Goal: Task Accomplishment & Management: Use online tool/utility

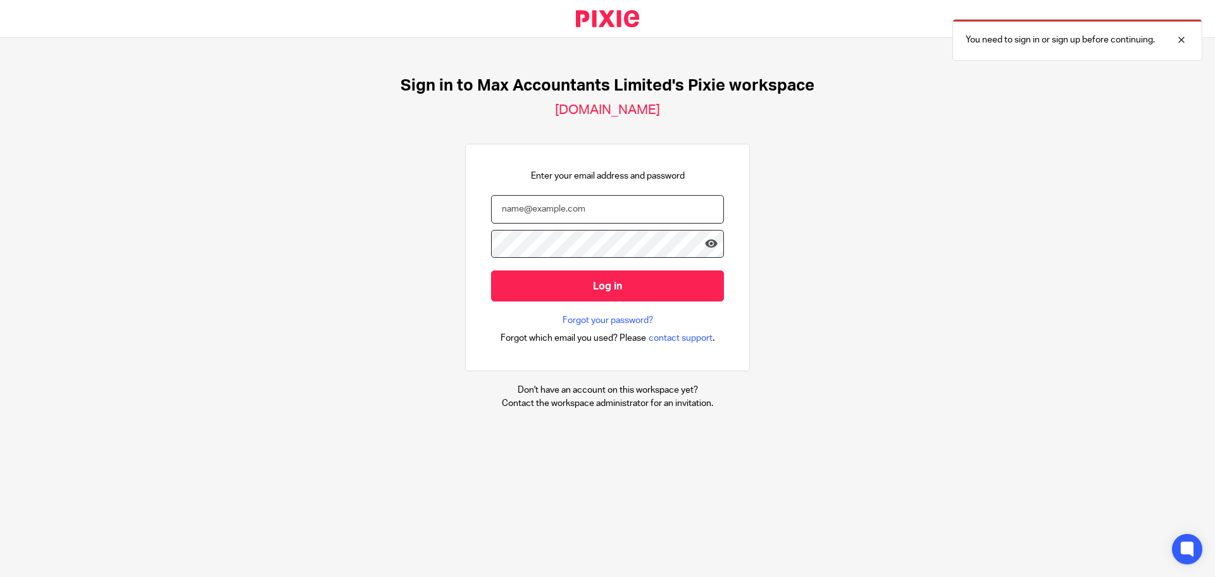
type input "tom@maxaccountants.co.uk"
click at [583, 212] on input "tom@maxaccountants.co.uk" at bounding box center [607, 209] width 233 height 28
click at [426, 245] on div "Sign in to Max Accountants Limited's Pixie workspace maxaccountants.usepixie.ne…" at bounding box center [607, 242] width 1215 height 409
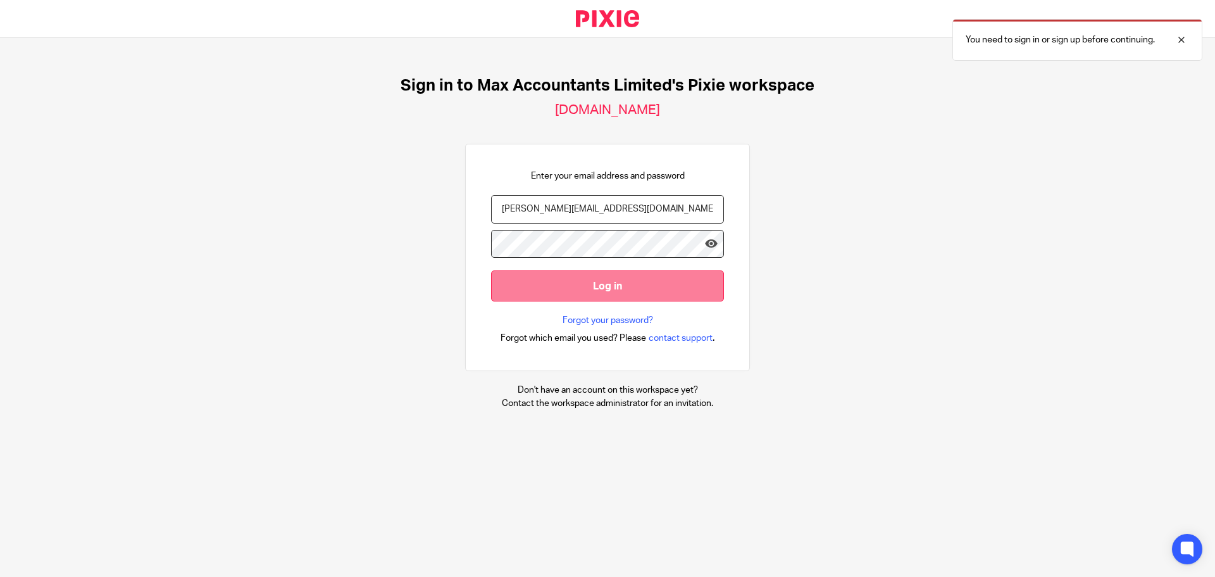
click at [534, 281] on input "Log in" at bounding box center [607, 285] width 233 height 31
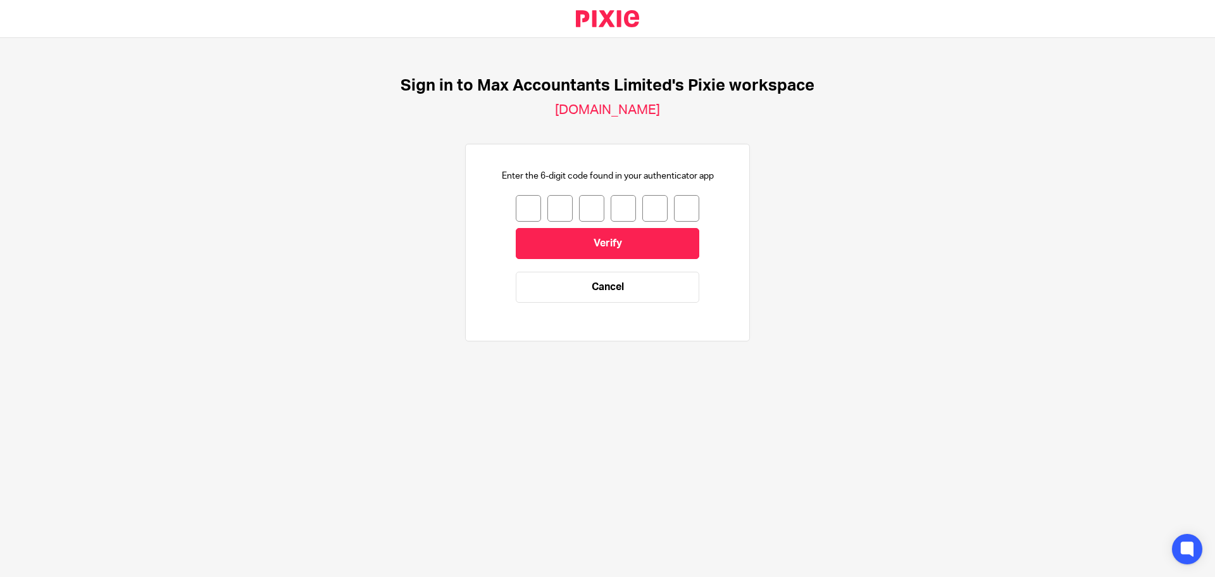
click at [516, 206] on input "number" at bounding box center [528, 208] width 25 height 27
type input "7"
type input "9"
type input "0"
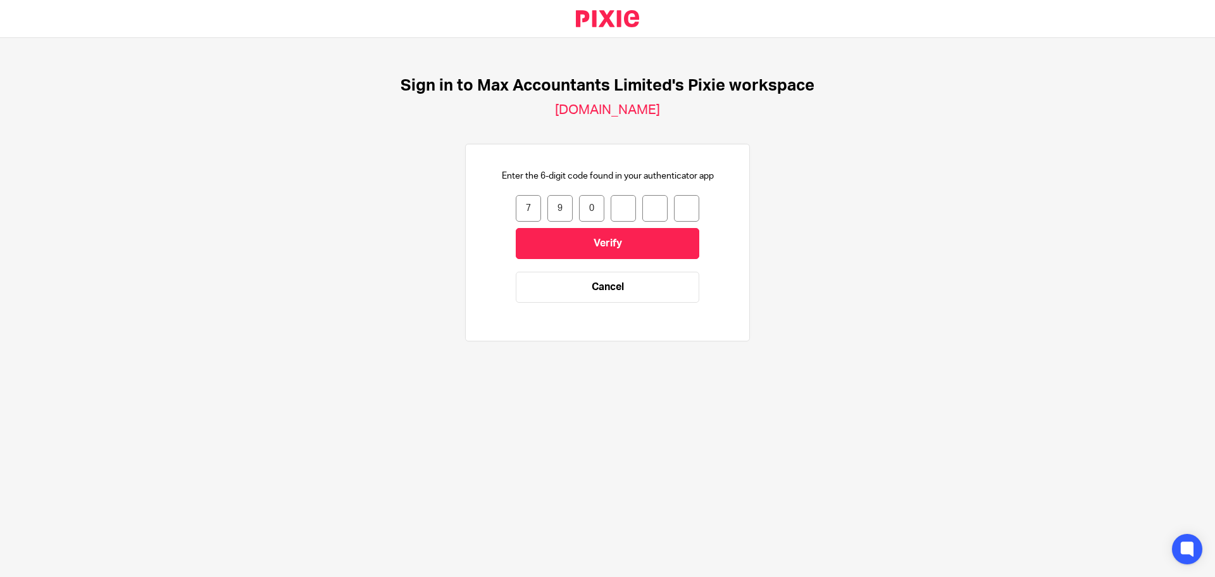
type input "2"
type input "0"
type input "3"
click at [569, 248] on input "Verify" at bounding box center [608, 243] width 184 height 31
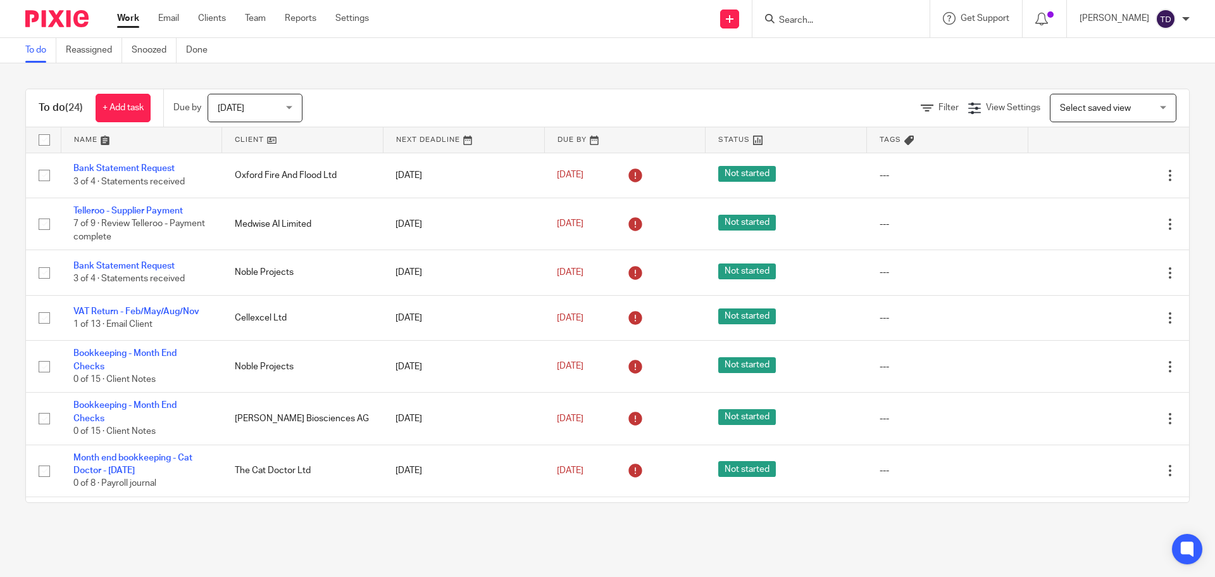
click at [396, 82] on div "To do (24) + Add task Due by Today Today Today Tomorrow This week Next week Thi…" at bounding box center [607, 295] width 1215 height 465
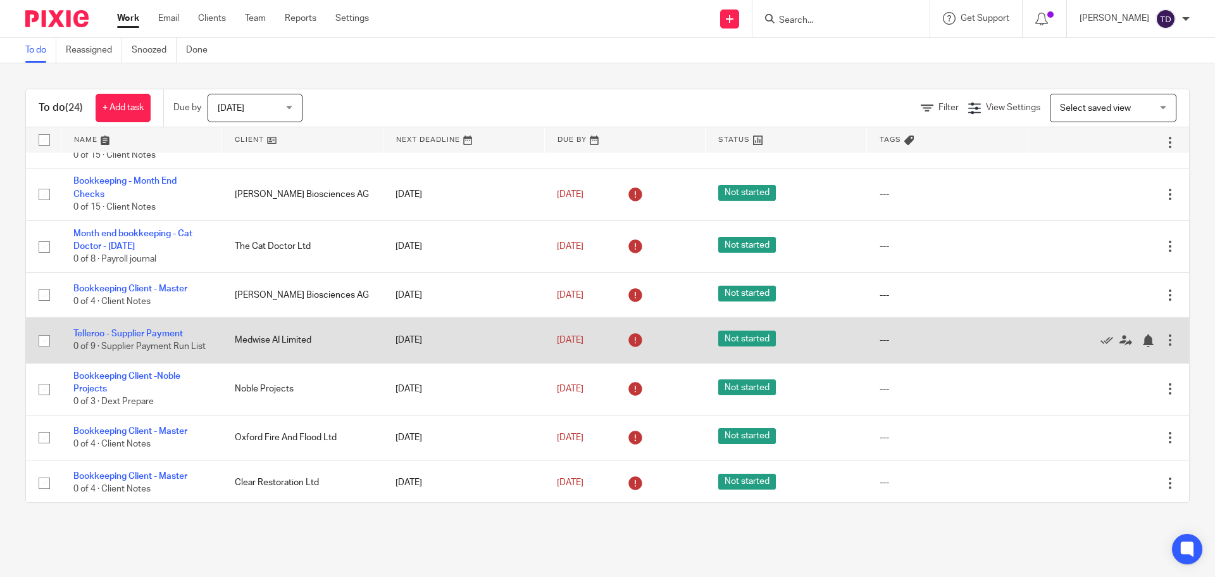
scroll to position [253, 0]
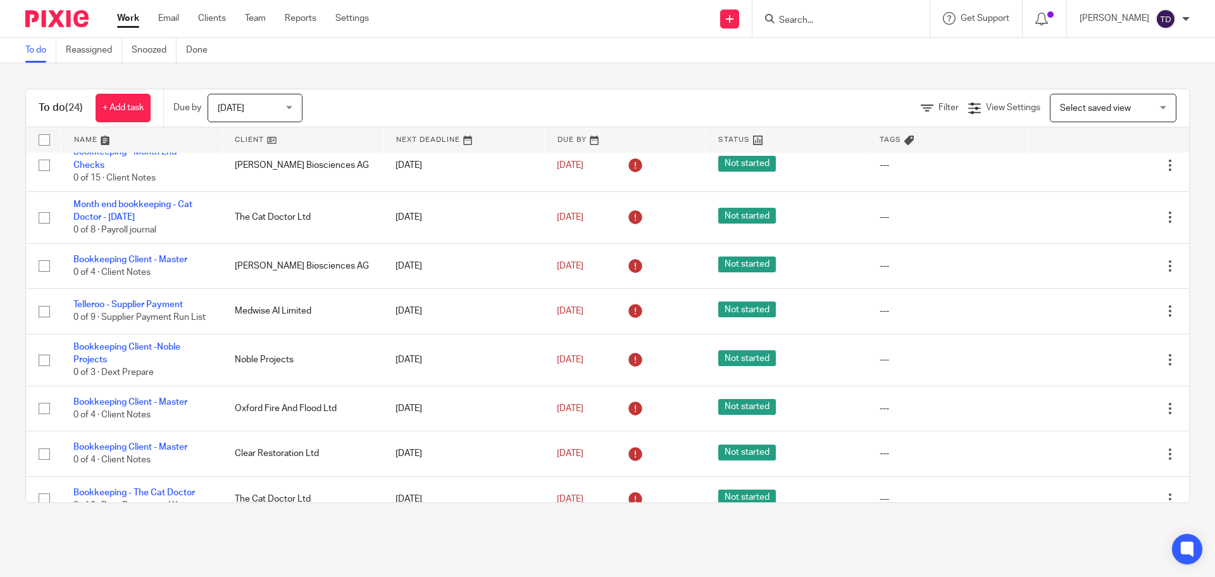
click at [352, 78] on div "To do (24) + Add task Due by Today Today Today Tomorrow This week Next week Thi…" at bounding box center [607, 295] width 1215 height 465
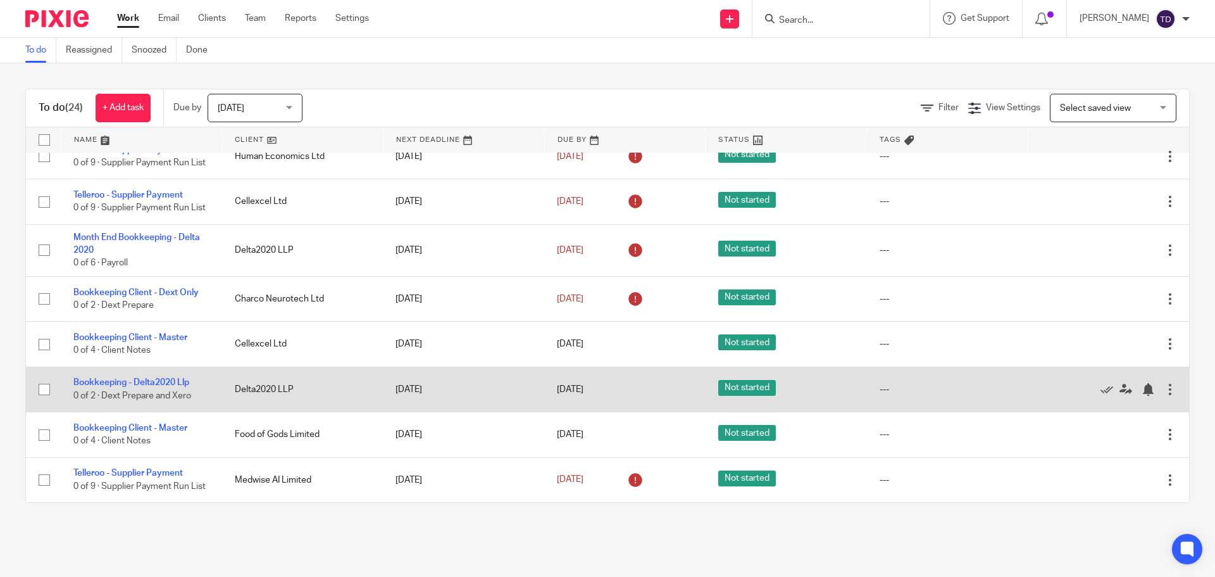
scroll to position [824, 0]
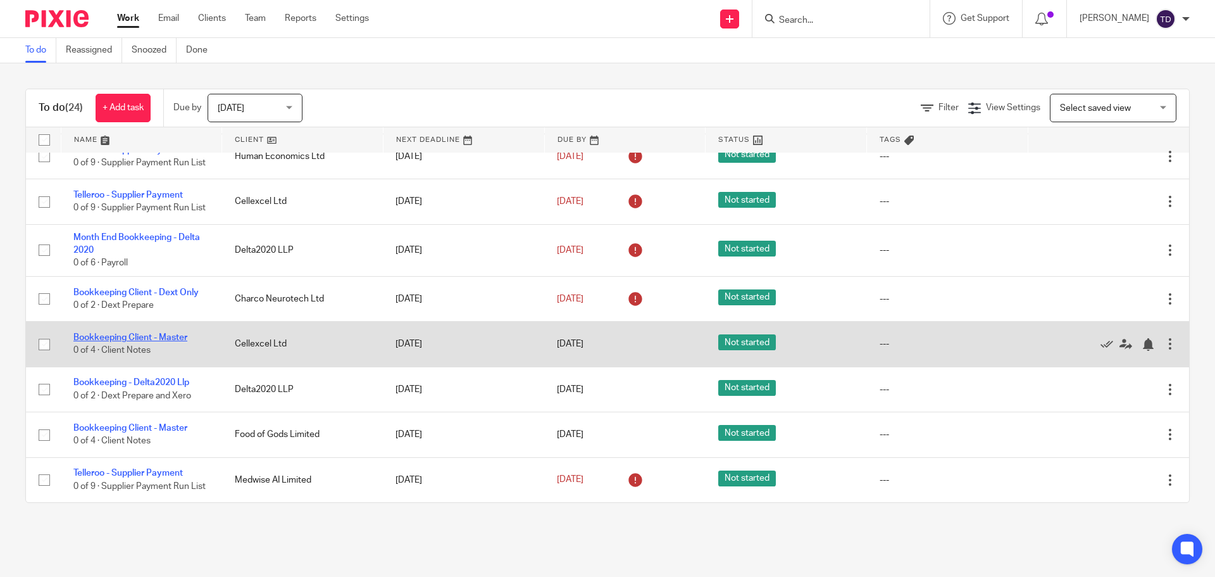
click at [172, 333] on link "Bookkeeping Client - Master" at bounding box center [130, 337] width 114 height 9
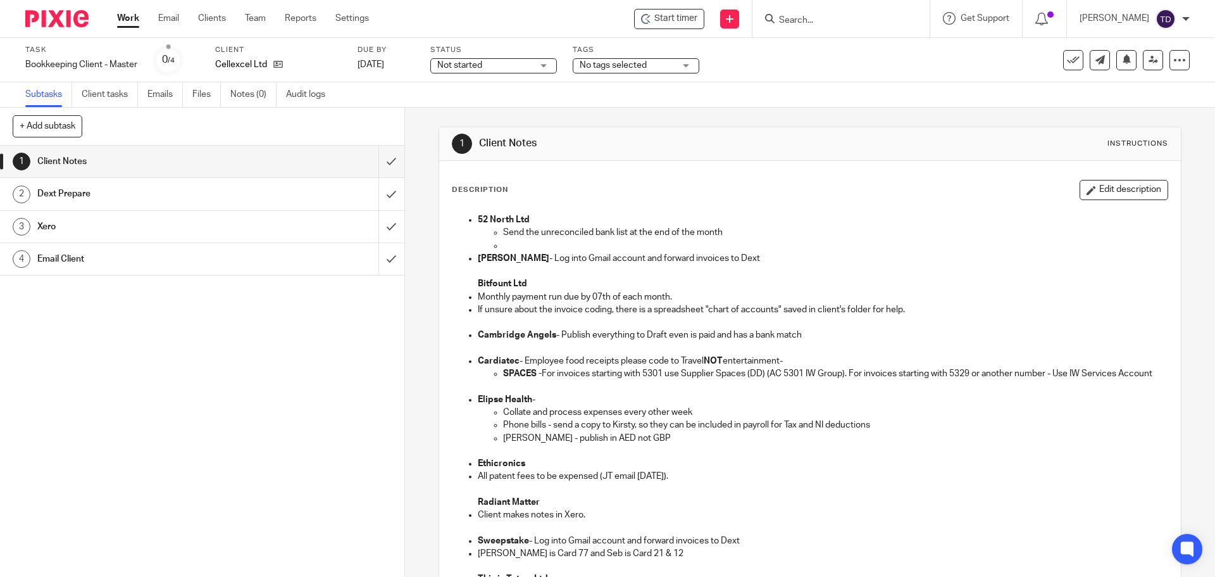
click at [682, 8] on div "Start timer Send new email Create task Add client Get Support Contact Support H…" at bounding box center [801, 18] width 827 height 37
click at [682, 16] on span "Start timer" at bounding box center [675, 18] width 43 height 13
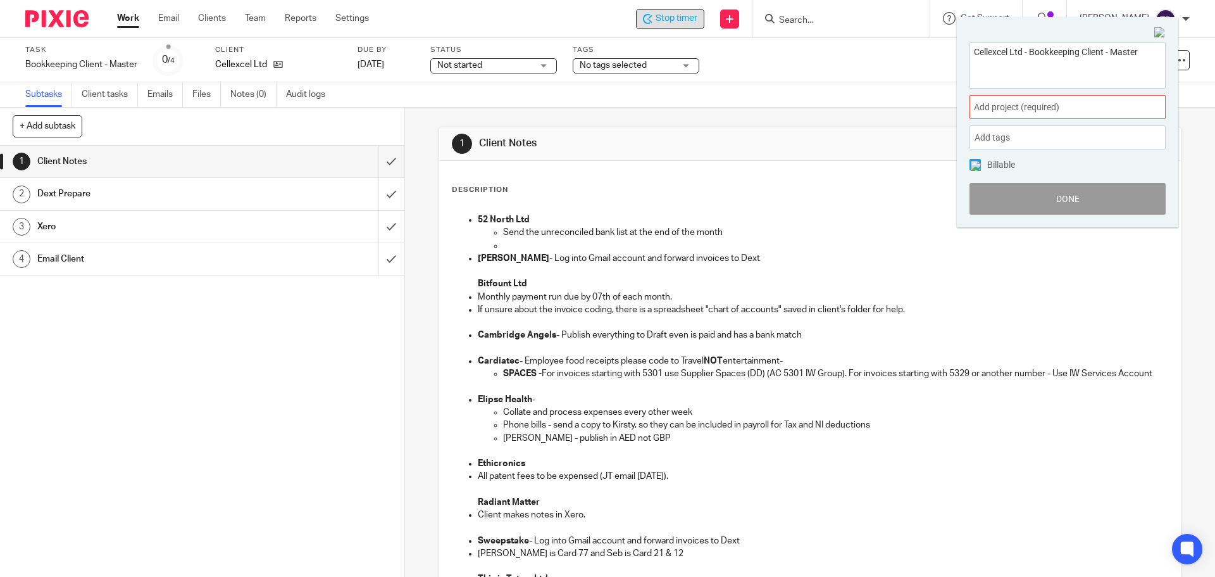
click at [1072, 113] on span "Add project (required) :" at bounding box center [1053, 107] width 159 height 13
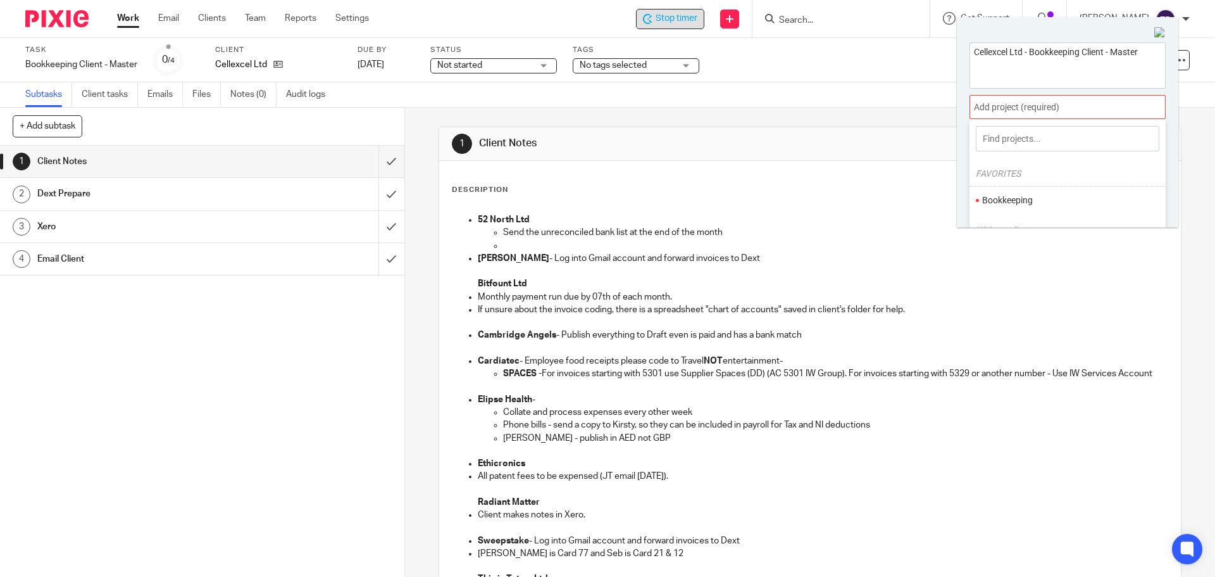
click at [1037, 197] on li "Bookkeeping" at bounding box center [1064, 200] width 165 height 13
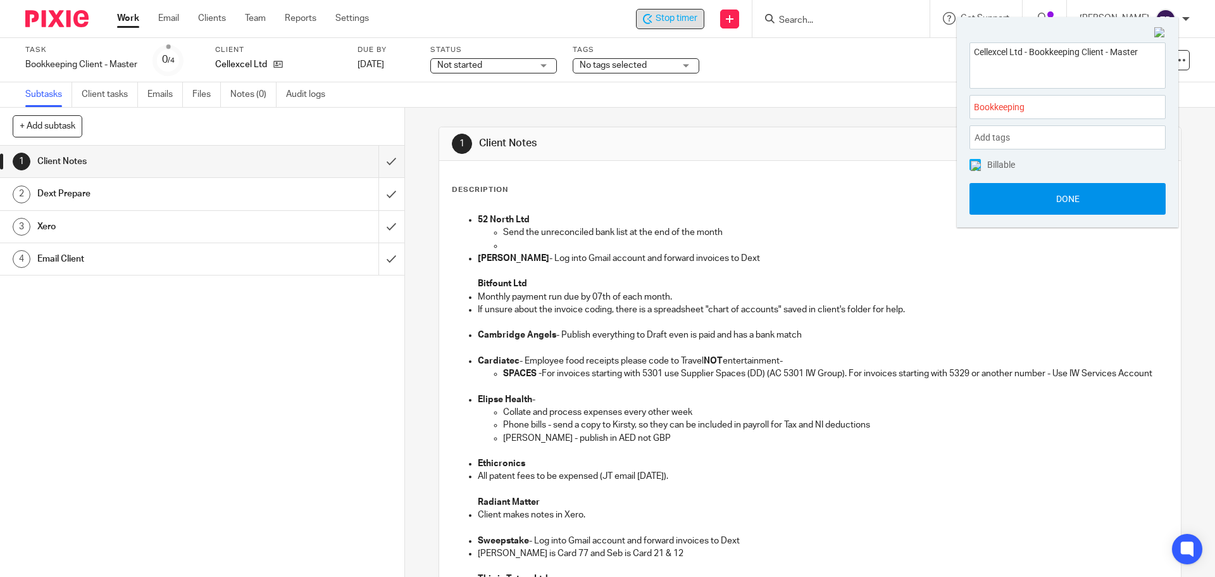
click at [1044, 201] on button "Done" at bounding box center [1068, 199] width 196 height 32
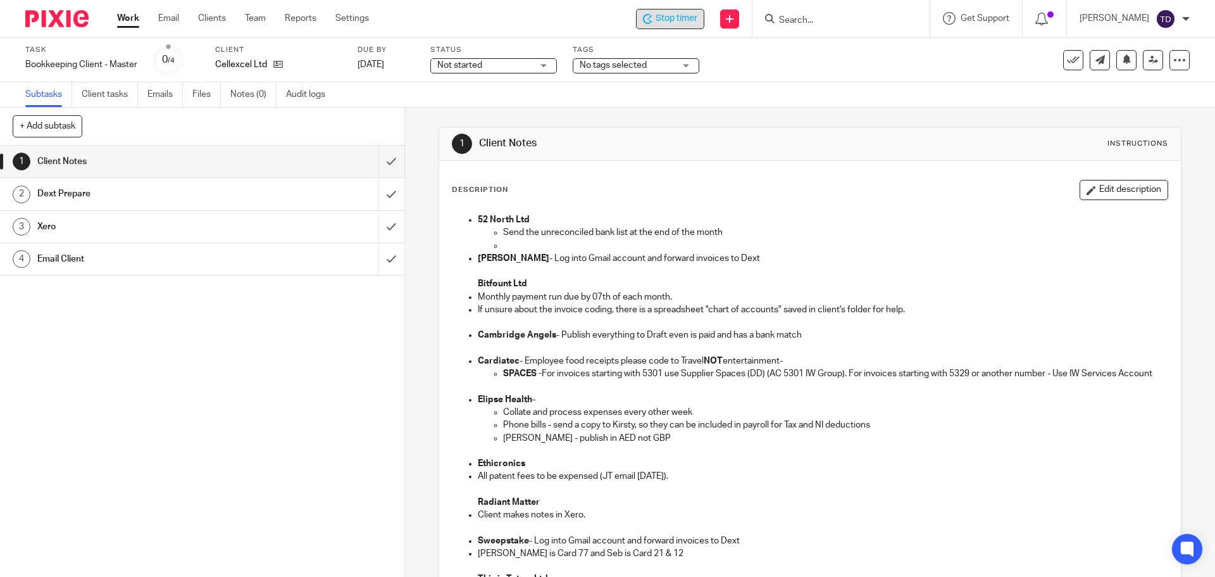
click at [891, 222] on p "52 North Ltd" at bounding box center [822, 219] width 689 height 13
click at [385, 156] on input "submit" at bounding box center [202, 162] width 404 height 32
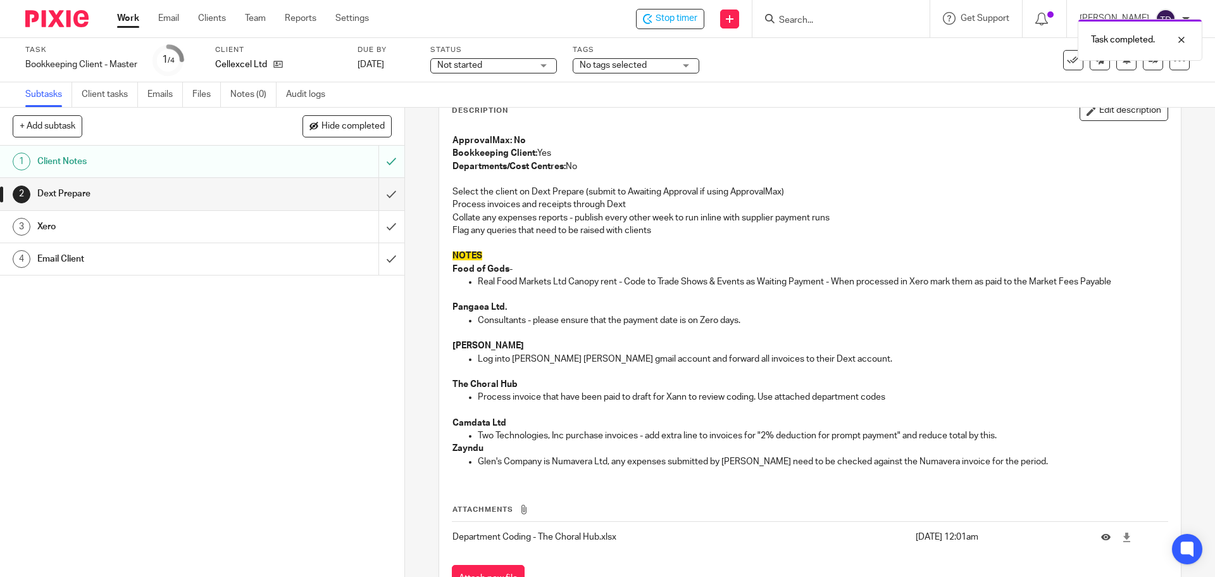
scroll to position [134, 0]
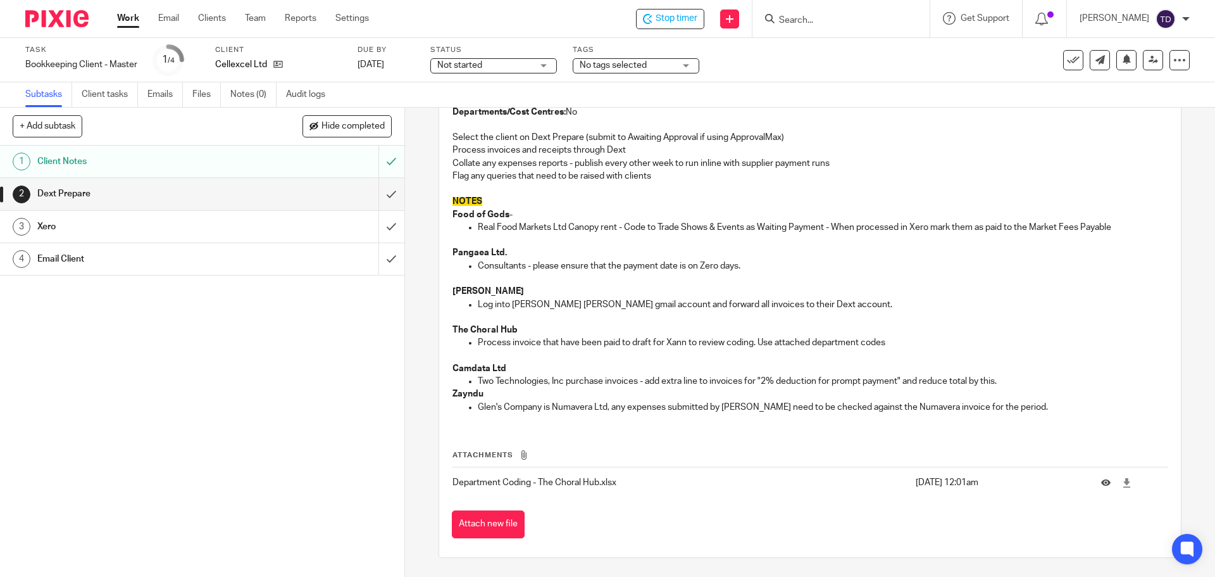
click at [409, 205] on div "2 Dext Prepare Instructions Description Edit description ApprovalMax: No Bookke…" at bounding box center [810, 342] width 810 height 469
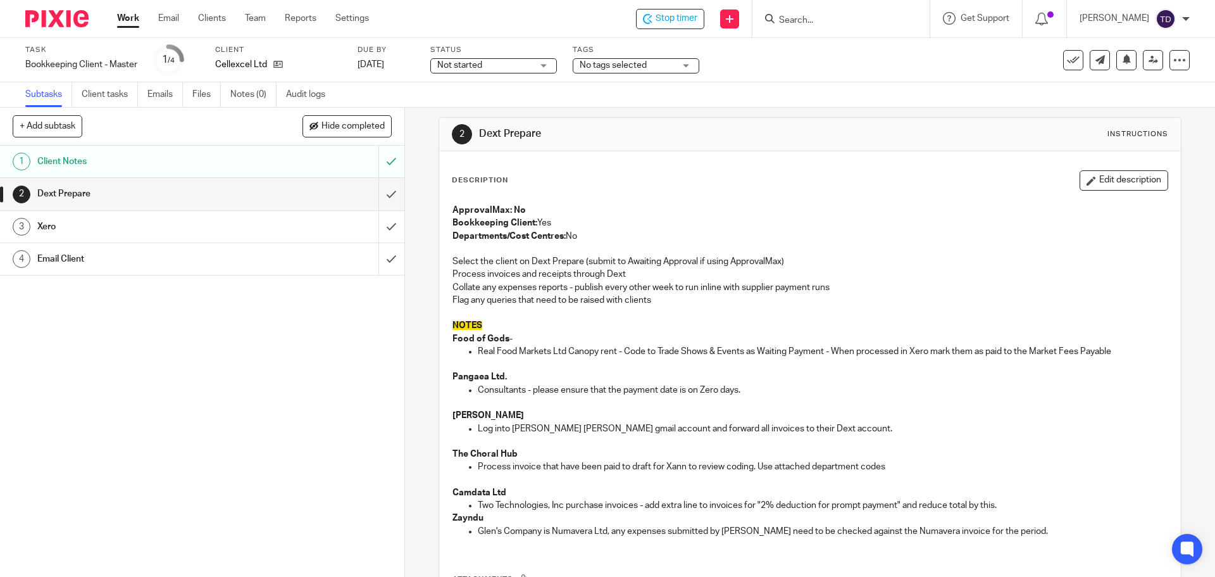
scroll to position [7, 0]
click at [773, 198] on div "Description Edit description ApprovalMax: No Bookkeeping Client: Yes Department…" at bounding box center [810, 361] width 716 height 377
